Goal: Information Seeking & Learning: Find specific fact

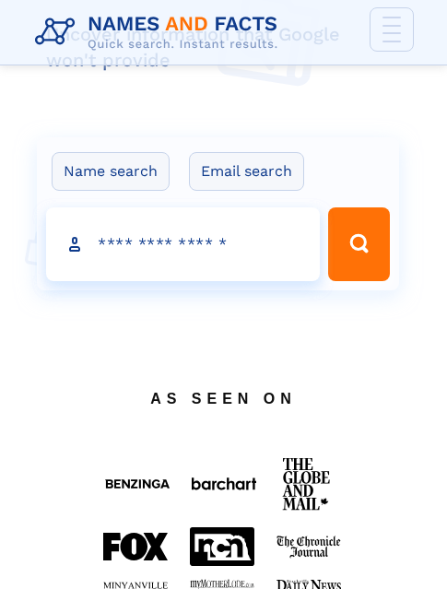
scroll to position [277, 0]
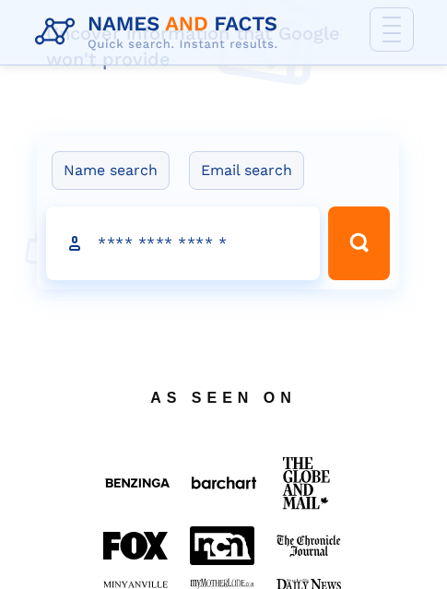
click at [222, 268] on input "Search people" at bounding box center [183, 244] width 274 height 74
click at [141, 250] on input "Search people" at bounding box center [183, 244] width 274 height 74
paste input "**********"
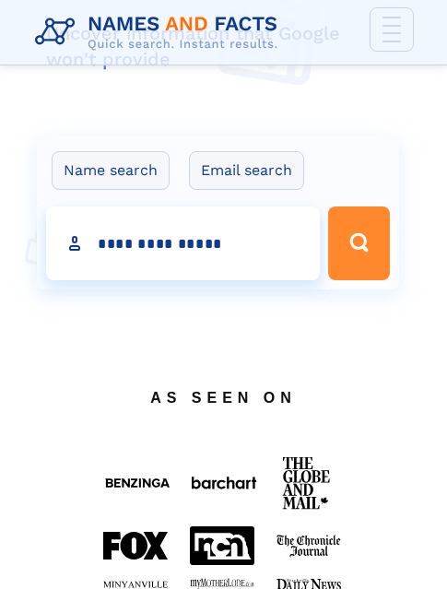
type input "**********"
click at [344, 260] on button "Search Button" at bounding box center [359, 244] width 62 height 74
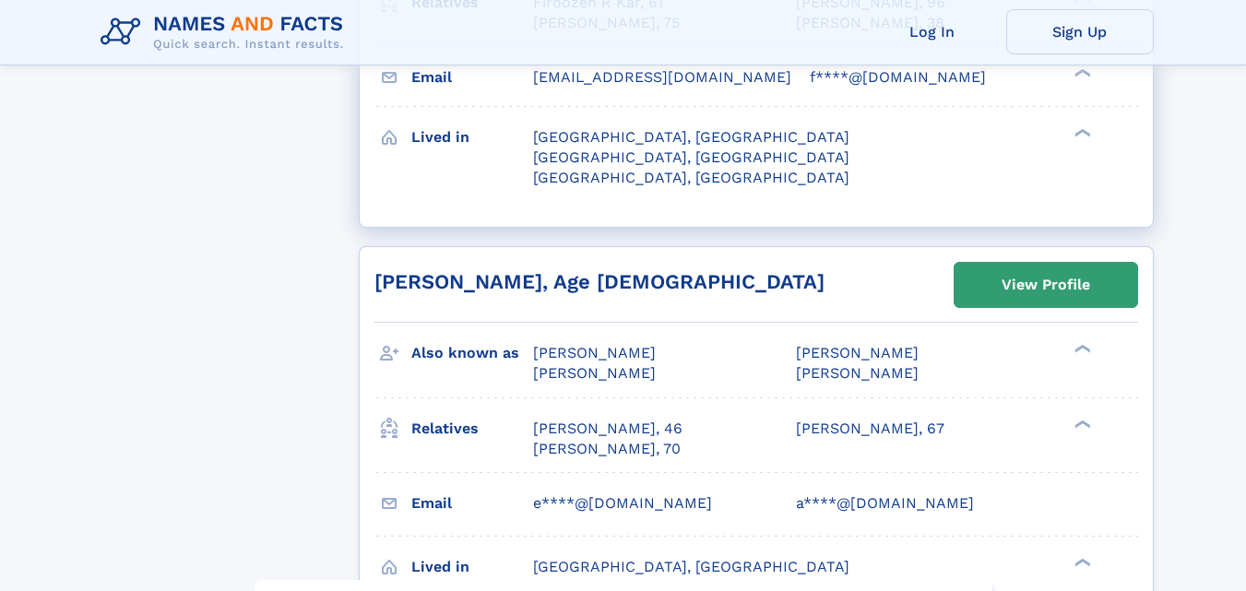
scroll to position [1199, 0]
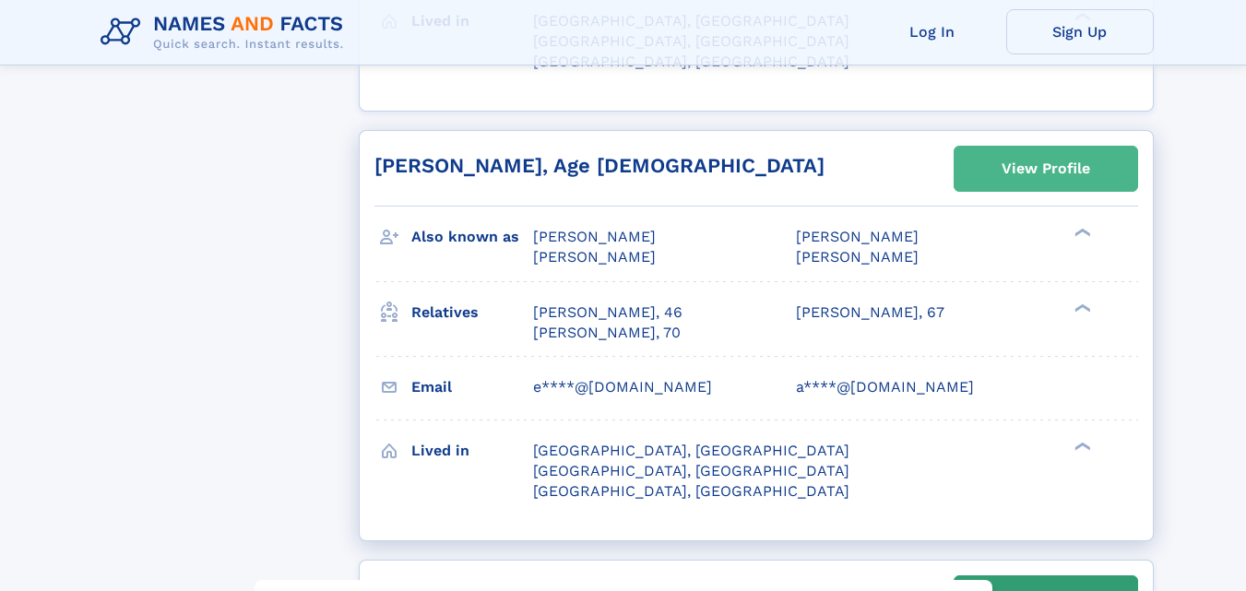
click at [447, 174] on div "View Profile" at bounding box center [1046, 169] width 89 height 42
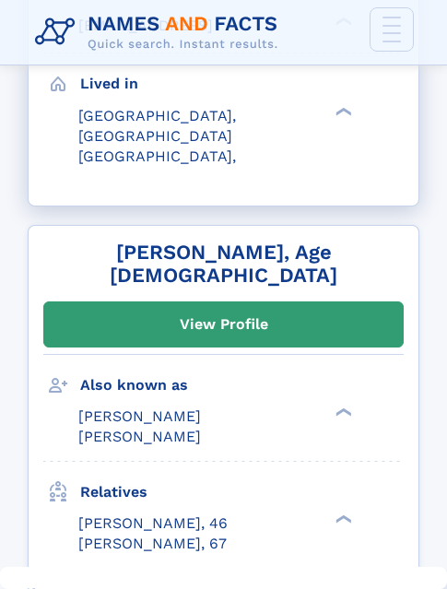
scroll to position [1494, 0]
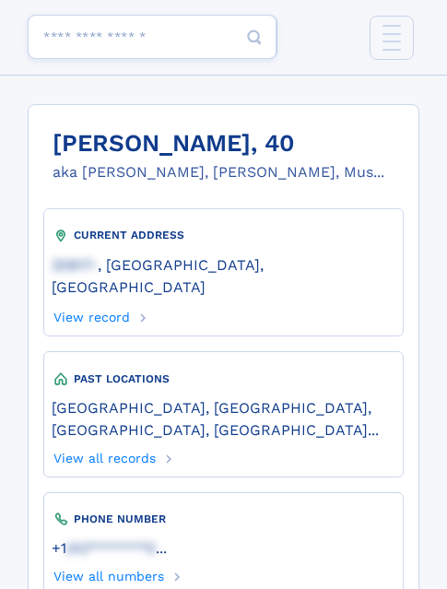
click at [99, 130] on h1 "Massoud Motamed, 40" at bounding box center [219, 144] width 332 height 28
drag, startPoint x: 54, startPoint y: 142, endPoint x: 272, endPoint y: 149, distance: 218.8
click at [272, 149] on h1 "Massoud Motamed, 40" at bounding box center [219, 144] width 332 height 28
copy h1 "Massoud Motamed"
